Goal: Navigation & Orientation: Find specific page/section

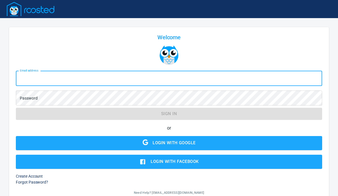
scroll to position [33, 0]
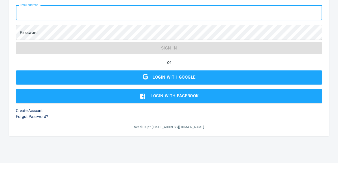
type input "[EMAIL_ADDRESS][DOMAIN_NAME]"
click at [169, 81] on button "Sign in" at bounding box center [169, 81] width 306 height 12
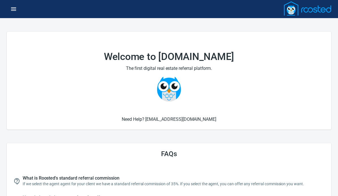
click at [13, 11] on icon "button" at bounding box center [13, 9] width 7 height 7
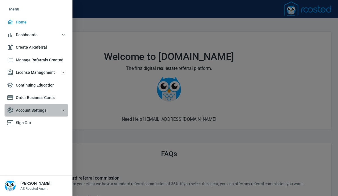
click at [39, 109] on span "Account Settings" at bounding box center [36, 110] width 59 height 7
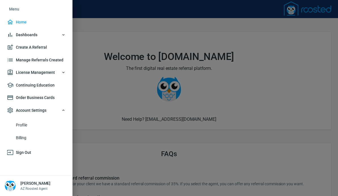
click at [29, 123] on span "Profile" at bounding box center [41, 125] width 50 height 7
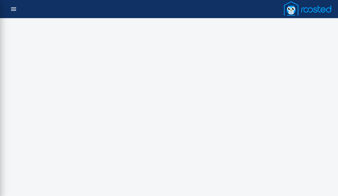
select select "AZ"
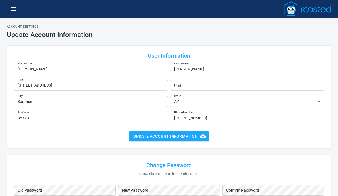
click at [14, 12] on icon "button" at bounding box center [13, 9] width 7 height 7
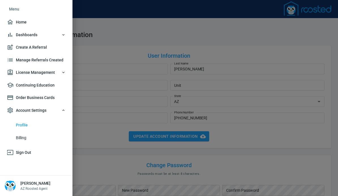
click at [55, 73] on span "License Management" at bounding box center [36, 72] width 59 height 7
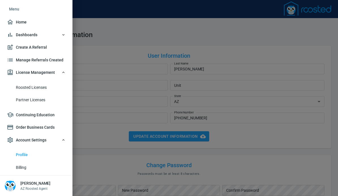
click at [44, 87] on span "Roosted Licenses" at bounding box center [41, 87] width 50 height 7
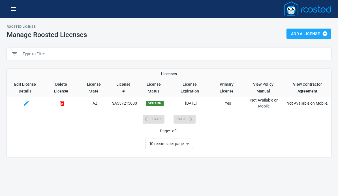
select select "AZ"
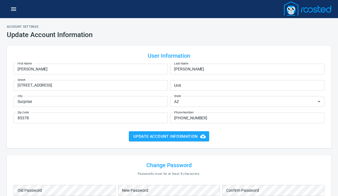
click at [12, 10] on icon "button" at bounding box center [13, 8] width 5 height 3
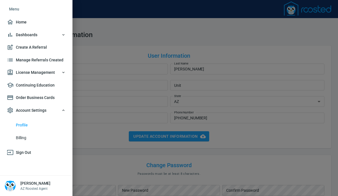
click at [47, 34] on span "Dashboards" at bounding box center [36, 34] width 59 height 7
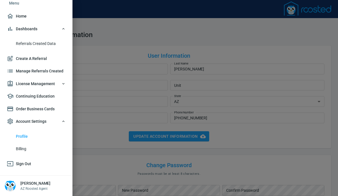
scroll to position [6, 0]
click at [25, 147] on span "Billing" at bounding box center [41, 149] width 50 height 7
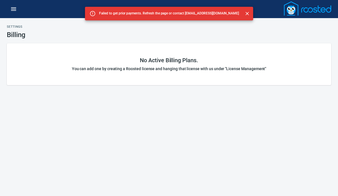
click at [11, 11] on icon "button" at bounding box center [13, 8] width 5 height 3
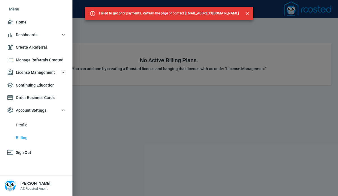
click at [15, 10] on li "Menu" at bounding box center [36, 9] width 63 height 14
click at [24, 20] on span "Home" at bounding box center [36, 22] width 59 height 7
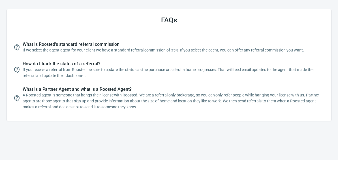
scroll to position [130, 0]
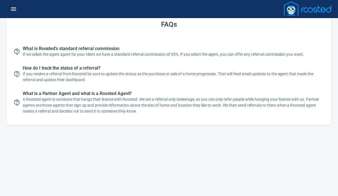
click at [201, 179] on div "FAQs What is Roosted's standard referral commission If we select the agent agen…" at bounding box center [169, 98] width 338 height 196
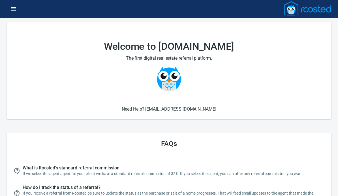
scroll to position [0, 0]
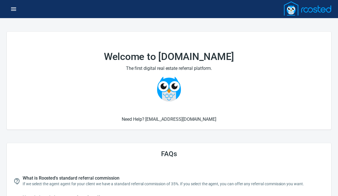
click at [13, 7] on icon "button" at bounding box center [13, 8] width 5 height 3
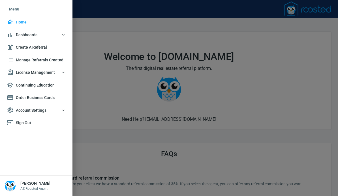
click at [43, 107] on span "Account Settings" at bounding box center [36, 110] width 59 height 7
click at [30, 125] on span "Profile" at bounding box center [41, 125] width 50 height 7
select select "AZ"
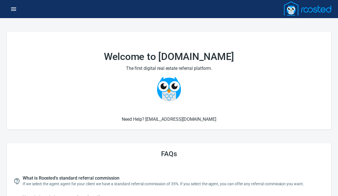
click at [14, 10] on icon "button" at bounding box center [13, 9] width 7 height 7
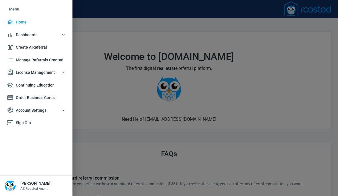
click at [50, 107] on span "Account Settings" at bounding box center [36, 110] width 59 height 7
click at [31, 136] on span "Billing" at bounding box center [41, 137] width 50 height 7
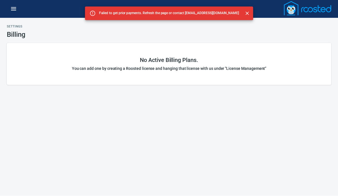
scroll to position [3, 0]
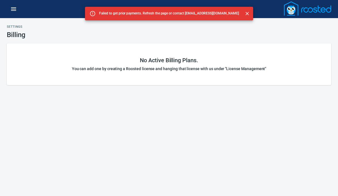
click at [14, 12] on icon "button" at bounding box center [13, 9] width 7 height 7
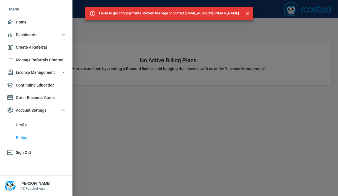
click at [24, 122] on span "Profile" at bounding box center [41, 125] width 50 height 7
select select "AZ"
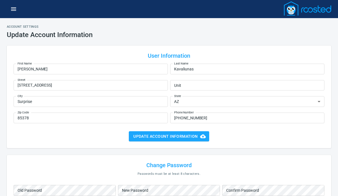
click at [316, 14] on img at bounding box center [308, 8] width 48 height 14
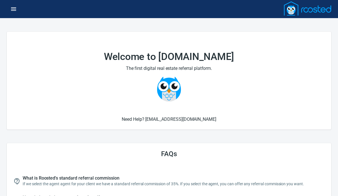
click at [12, 13] on button "button" at bounding box center [14, 9] width 14 height 14
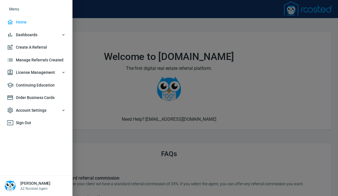
click at [58, 70] on span "License Management" at bounding box center [36, 72] width 59 height 7
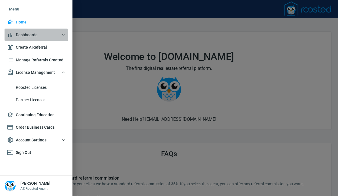
click at [37, 34] on span "Dashboards" at bounding box center [36, 34] width 59 height 7
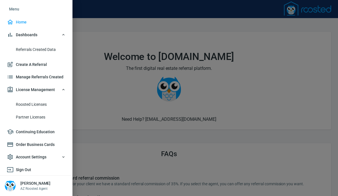
click at [20, 23] on span "Home" at bounding box center [36, 22] width 59 height 7
click at [290, 87] on div at bounding box center [169, 98] width 338 height 196
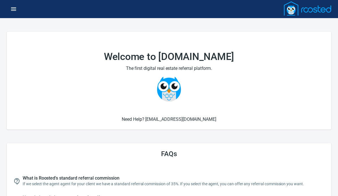
click at [319, 12] on img at bounding box center [308, 8] width 48 height 14
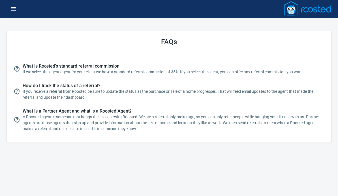
scroll to position [110, 0]
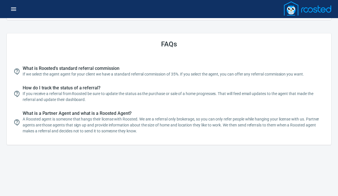
click at [309, 10] on img at bounding box center [308, 8] width 48 height 14
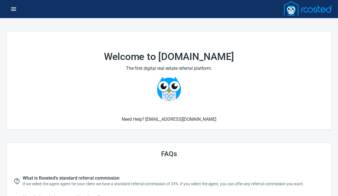
click at [16, 14] on button "button" at bounding box center [14, 9] width 14 height 14
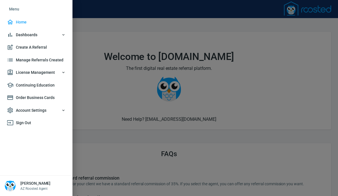
click at [27, 23] on span "Home" at bounding box center [36, 22] width 59 height 7
click at [31, 40] on button "Dashboards" at bounding box center [36, 35] width 63 height 13
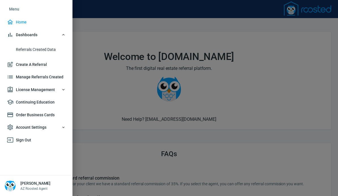
click at [51, 52] on span "Referrals Created Data" at bounding box center [41, 49] width 50 height 7
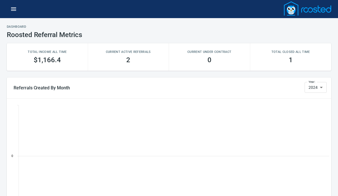
click at [15, 14] on button "button" at bounding box center [14, 9] width 14 height 14
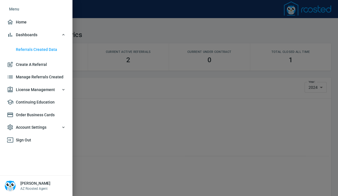
click at [51, 77] on span "Manage Referrals Created" at bounding box center [36, 77] width 59 height 7
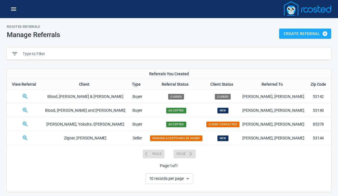
click at [308, 12] on img at bounding box center [308, 8] width 48 height 14
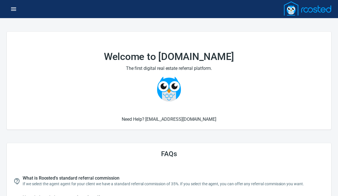
click at [14, 11] on icon "button" at bounding box center [13, 9] width 7 height 7
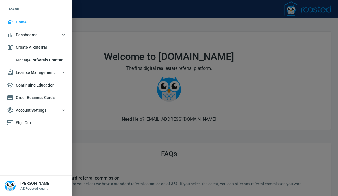
click at [48, 185] on h6 "Kathleen Kavaliunas" at bounding box center [35, 183] width 30 height 6
click at [57, 69] on span "License Management" at bounding box center [36, 72] width 59 height 7
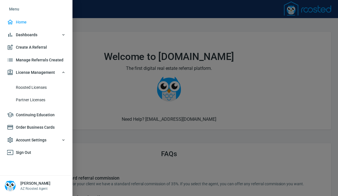
click at [32, 139] on span "Account Settings" at bounding box center [36, 140] width 59 height 7
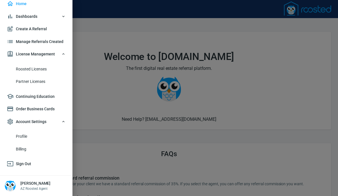
scroll to position [18, 0]
click at [28, 135] on span "Profile" at bounding box center [41, 136] width 50 height 7
select select "AZ"
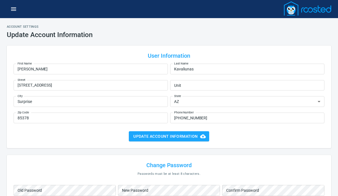
click at [12, 12] on icon "button" at bounding box center [13, 9] width 7 height 7
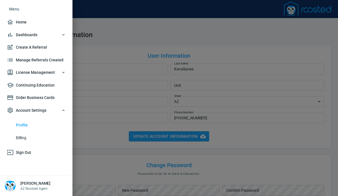
click at [29, 139] on span "Billing" at bounding box center [41, 137] width 50 height 7
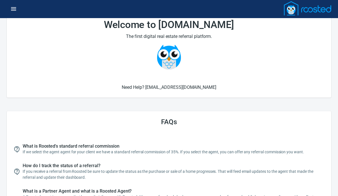
scroll to position [32, 0]
click at [155, 89] on h6 "Need Help? [EMAIL_ADDRESS][DOMAIN_NAME]" at bounding box center [169, 87] width 310 height 7
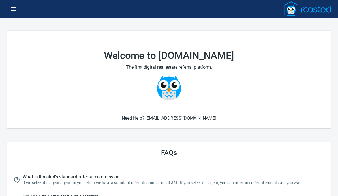
scroll to position [0, 0]
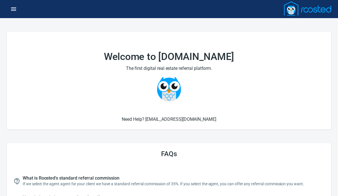
click at [14, 11] on icon "button" at bounding box center [13, 9] width 7 height 7
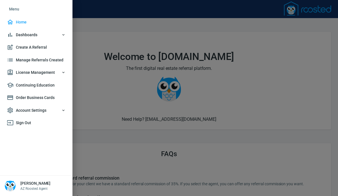
click at [34, 141] on nav "Menu Home Dashboards Referrals Created Data Create A Referral Manage Referrals …" at bounding box center [36, 87] width 72 height 175
click at [42, 111] on span "Account Settings" at bounding box center [36, 110] width 59 height 7
click at [40, 35] on span "Dashboards" at bounding box center [36, 34] width 59 height 7
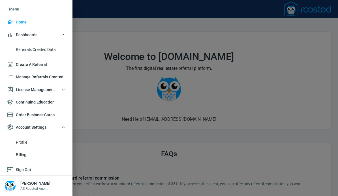
click at [23, 21] on span "Home" at bounding box center [36, 22] width 59 height 7
click at [232, 169] on div at bounding box center [169, 98] width 338 height 196
